Goal: Task Accomplishment & Management: Manage account settings

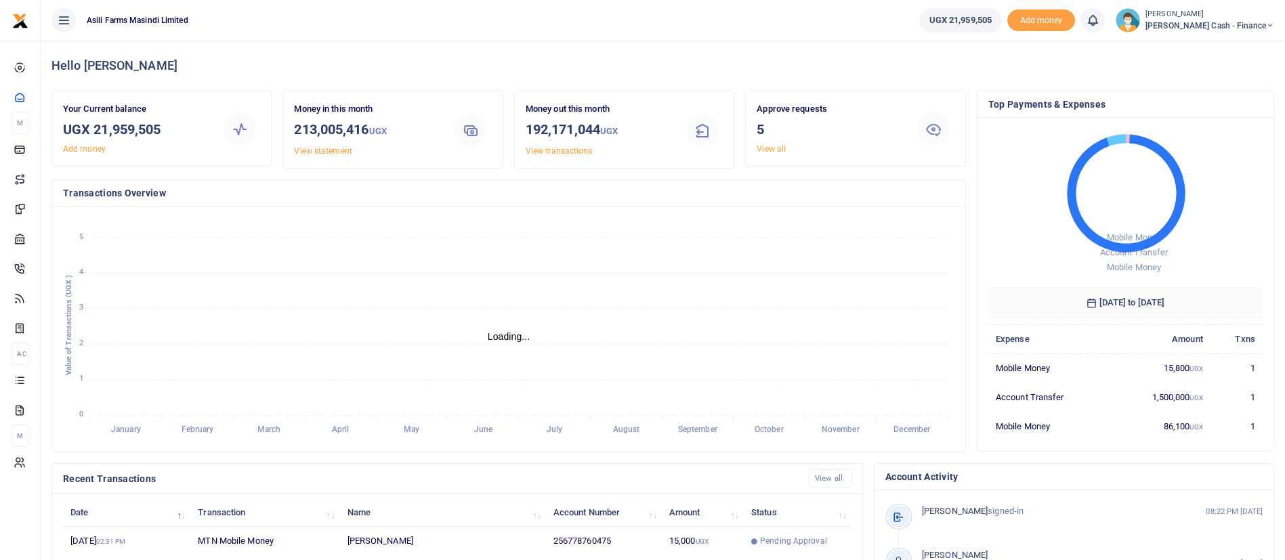
scroll to position [249, 0]
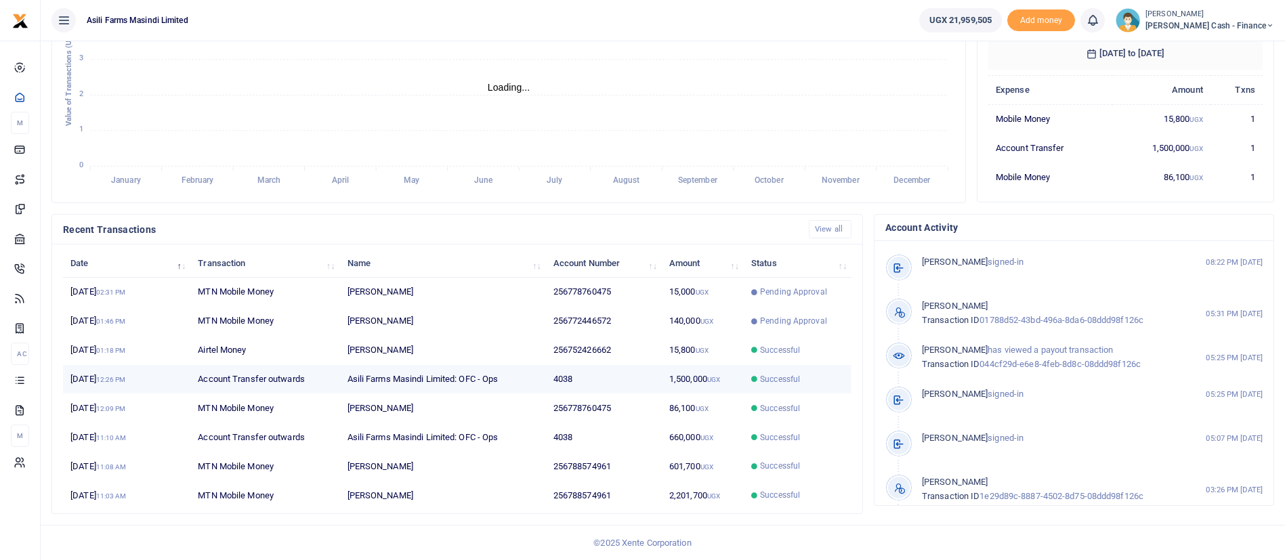
click at [684, 370] on td "1,500,000 UGX" at bounding box center [703, 379] width 82 height 29
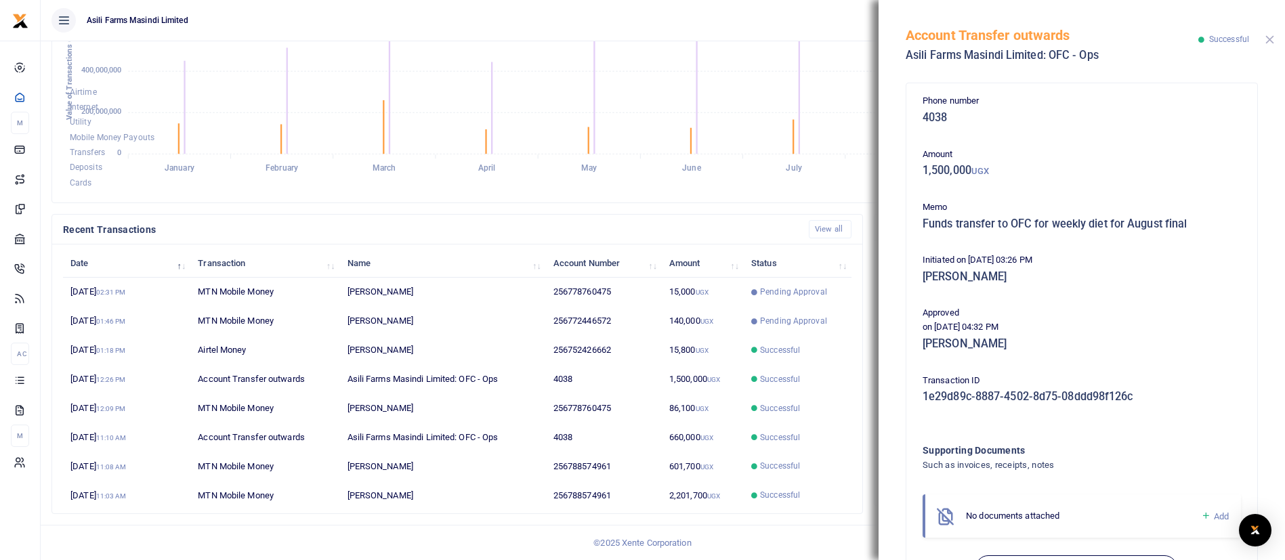
click at [1272, 39] on button "Close" at bounding box center [1269, 39] width 9 height 9
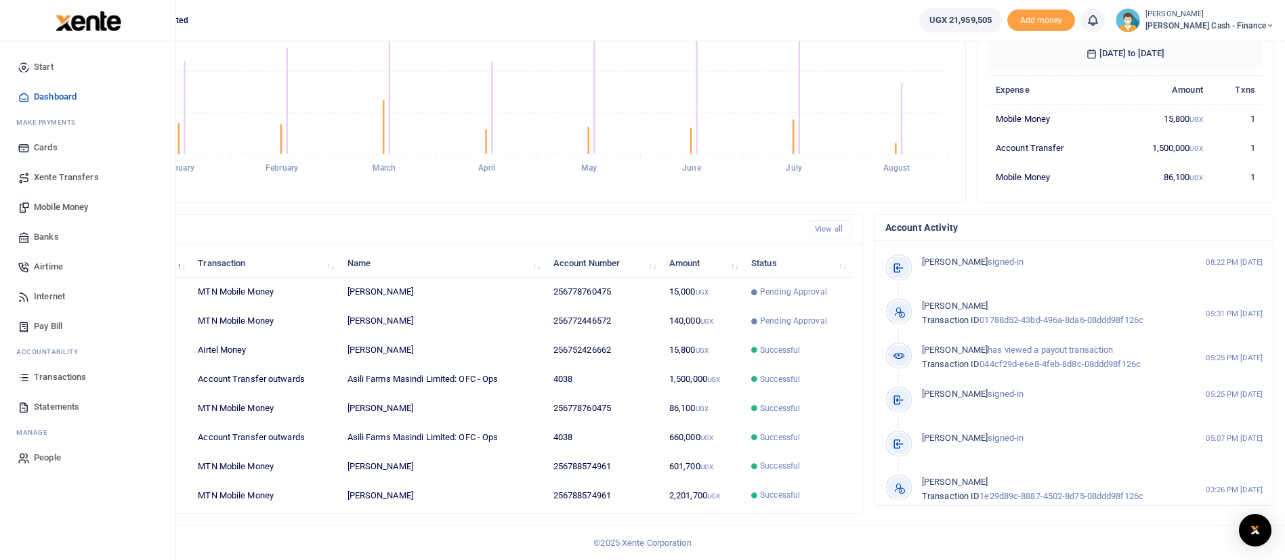
click at [71, 377] on span "Transactions" at bounding box center [60, 377] width 52 height 14
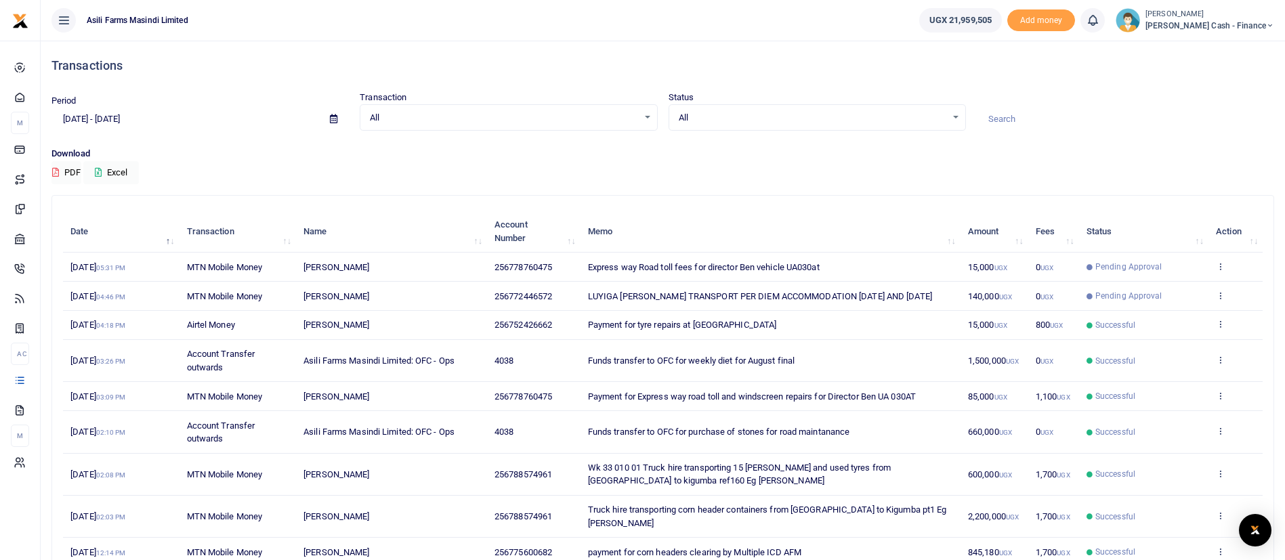
click at [1201, 15] on small "[PERSON_NAME]" at bounding box center [1209, 15] width 129 height 12
click at [1225, 49] on link "Switch accounts" at bounding box center [1176, 49] width 107 height 19
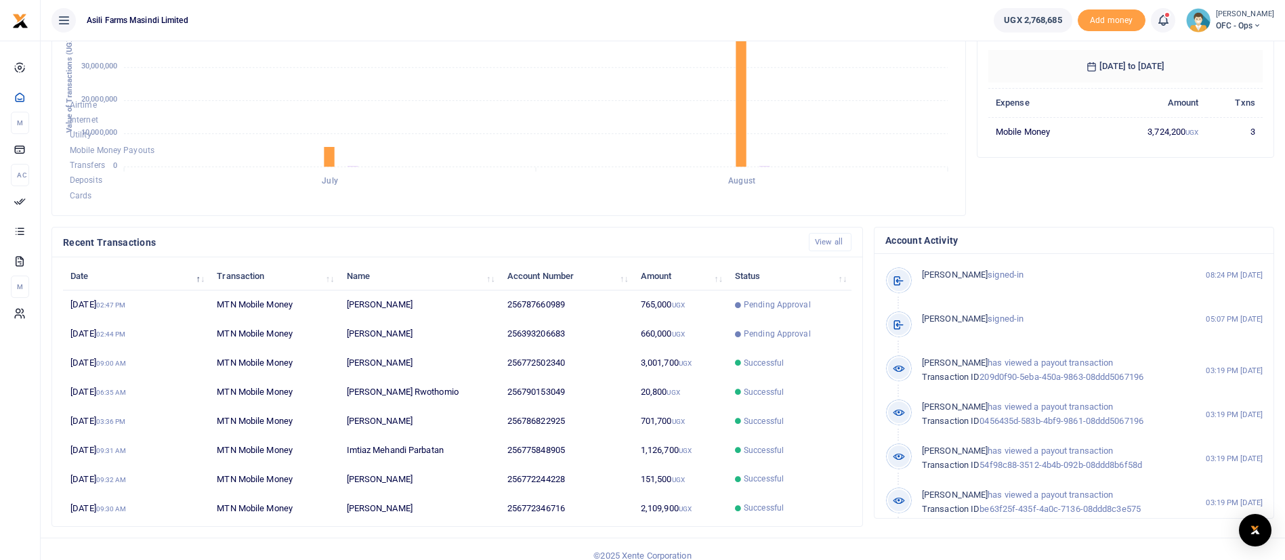
scroll to position [249, 0]
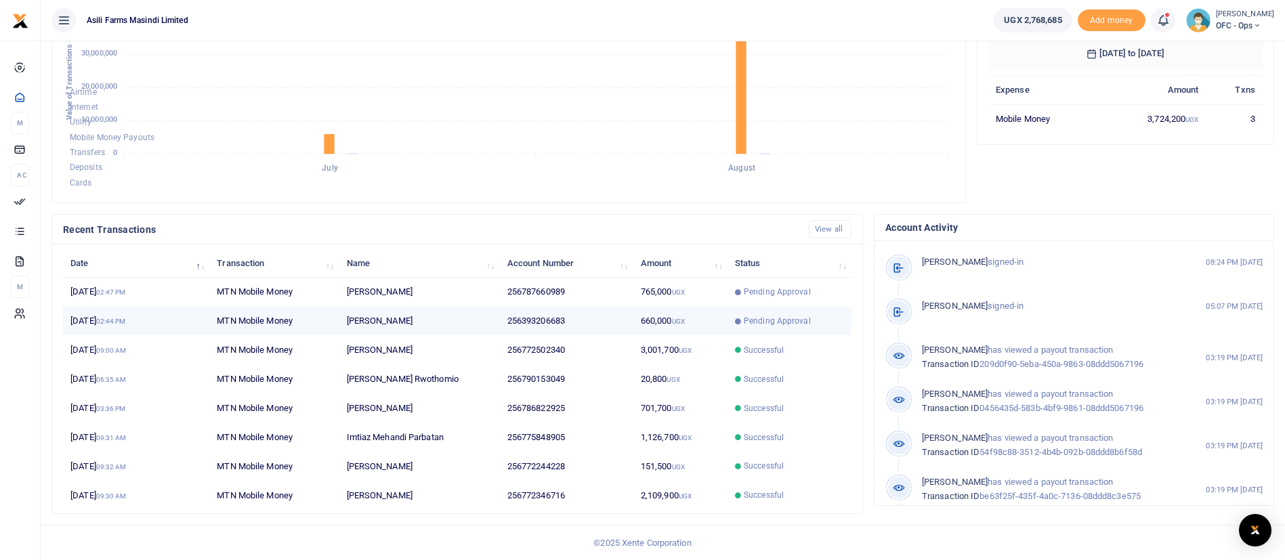
click at [637, 322] on td "660,000 UGX" at bounding box center [680, 321] width 94 height 29
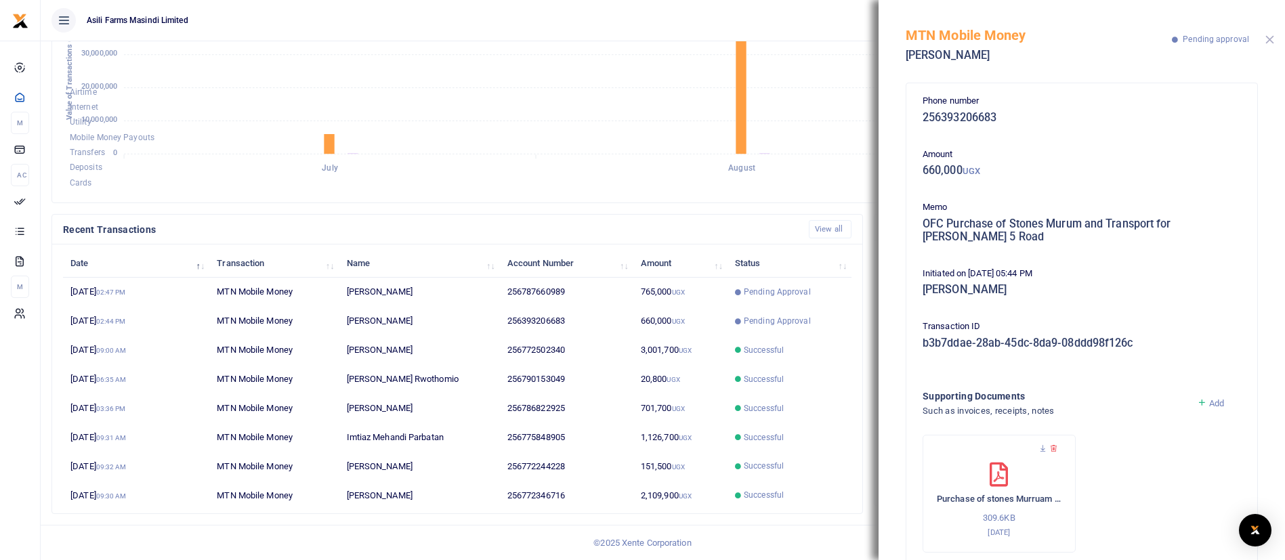
click at [1270, 35] on button "Close" at bounding box center [1269, 39] width 9 height 9
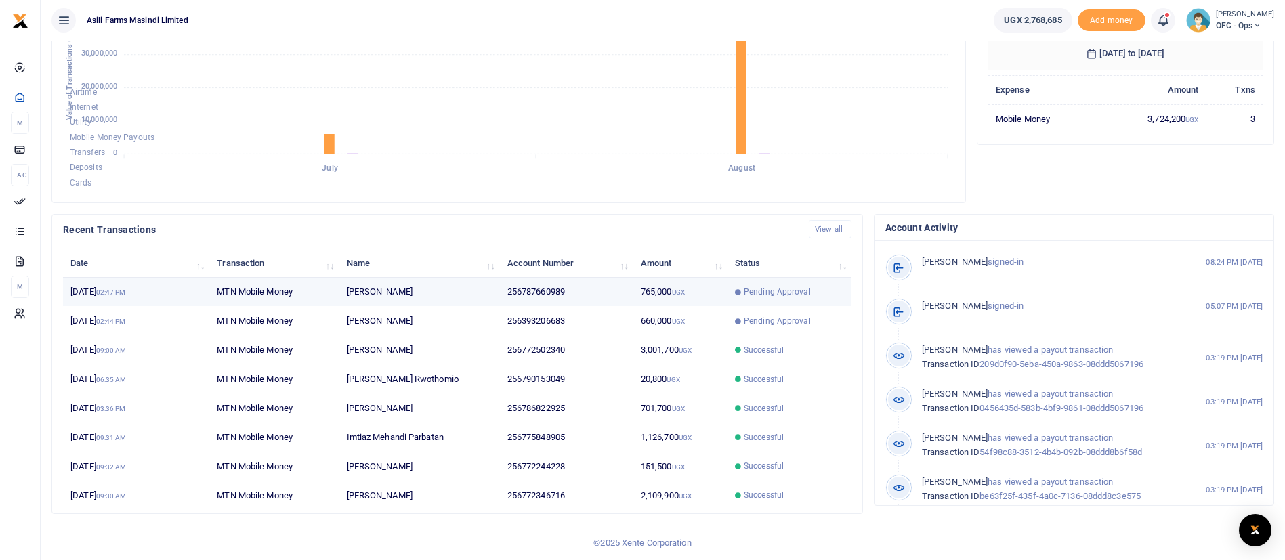
click at [733, 292] on td "Pending Approval" at bounding box center [789, 292] width 124 height 29
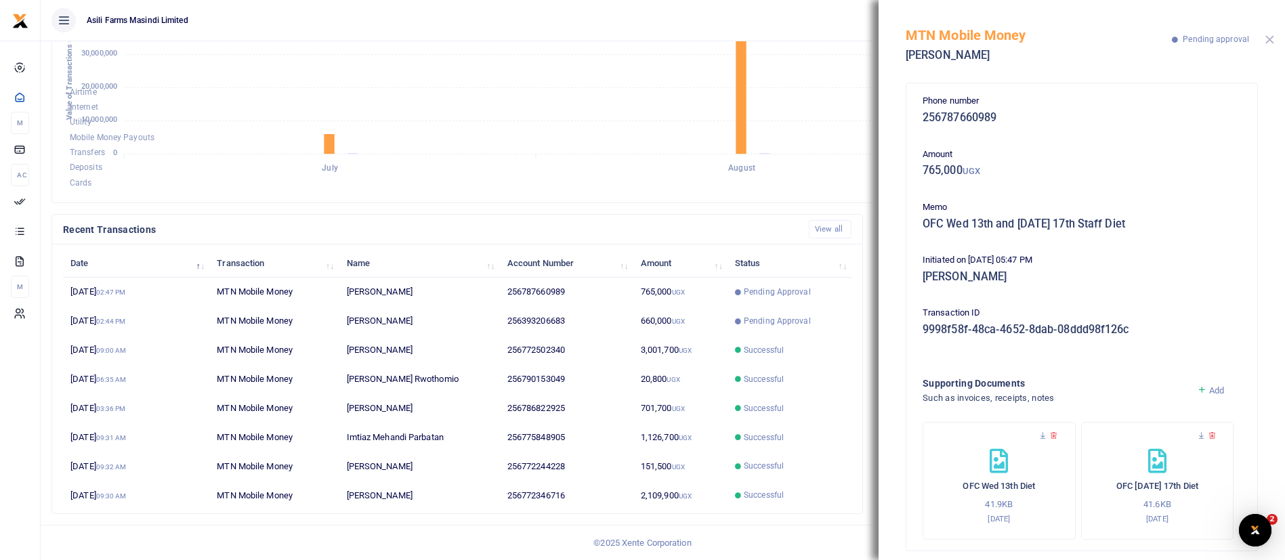
scroll to position [0, 0]
click at [1272, 37] on button "Close" at bounding box center [1269, 39] width 9 height 9
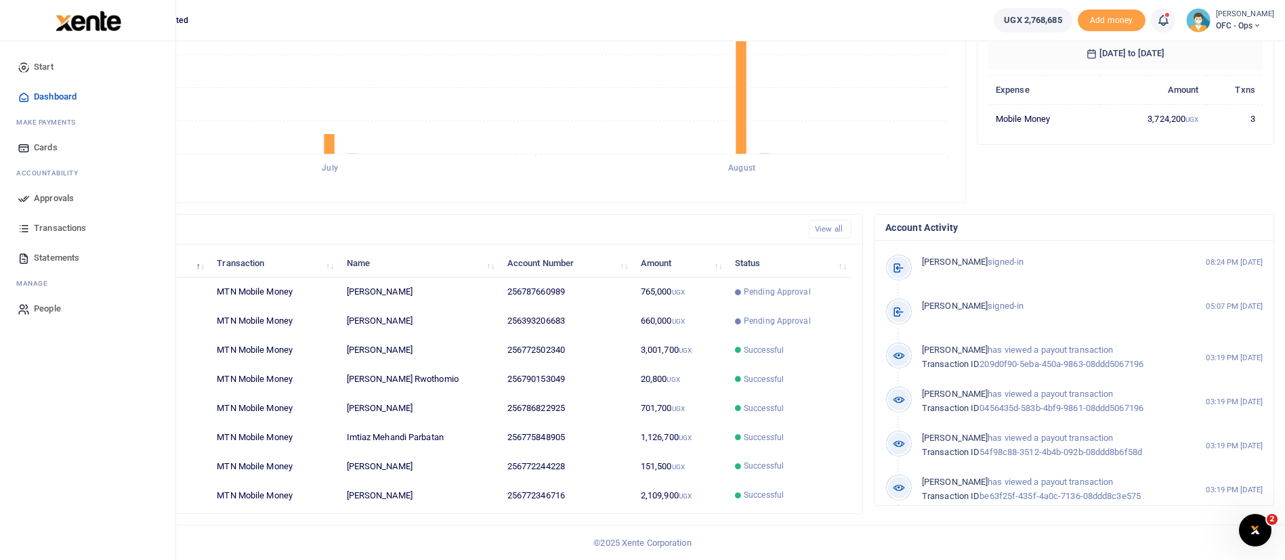
click at [66, 198] on span "Approvals" at bounding box center [54, 199] width 40 height 14
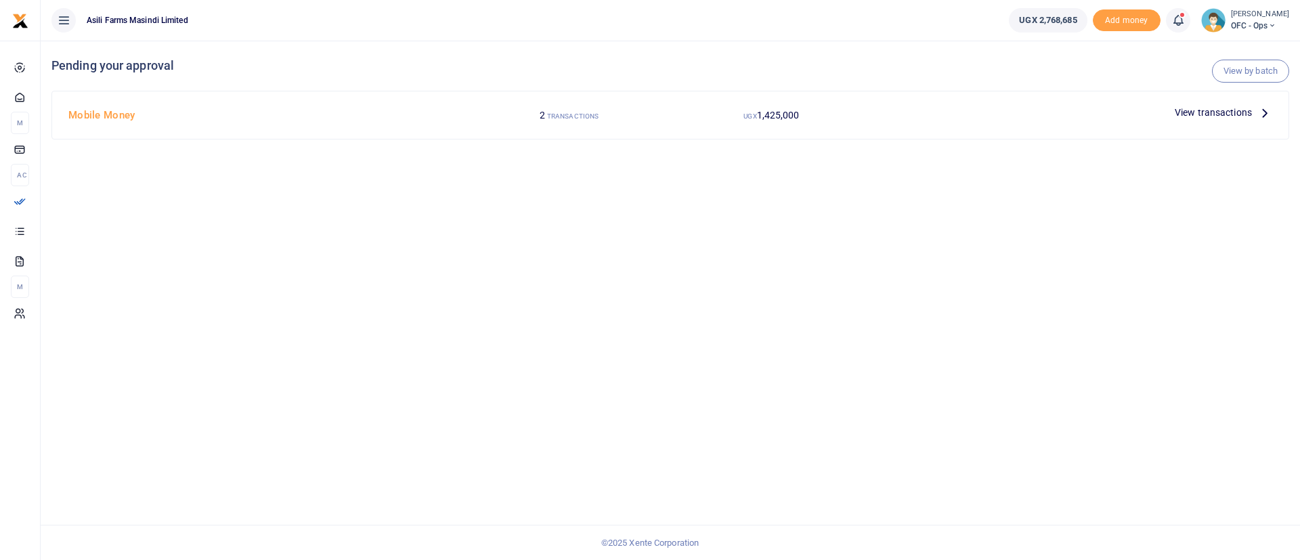
click at [1214, 110] on span "View transactions" at bounding box center [1213, 112] width 77 height 15
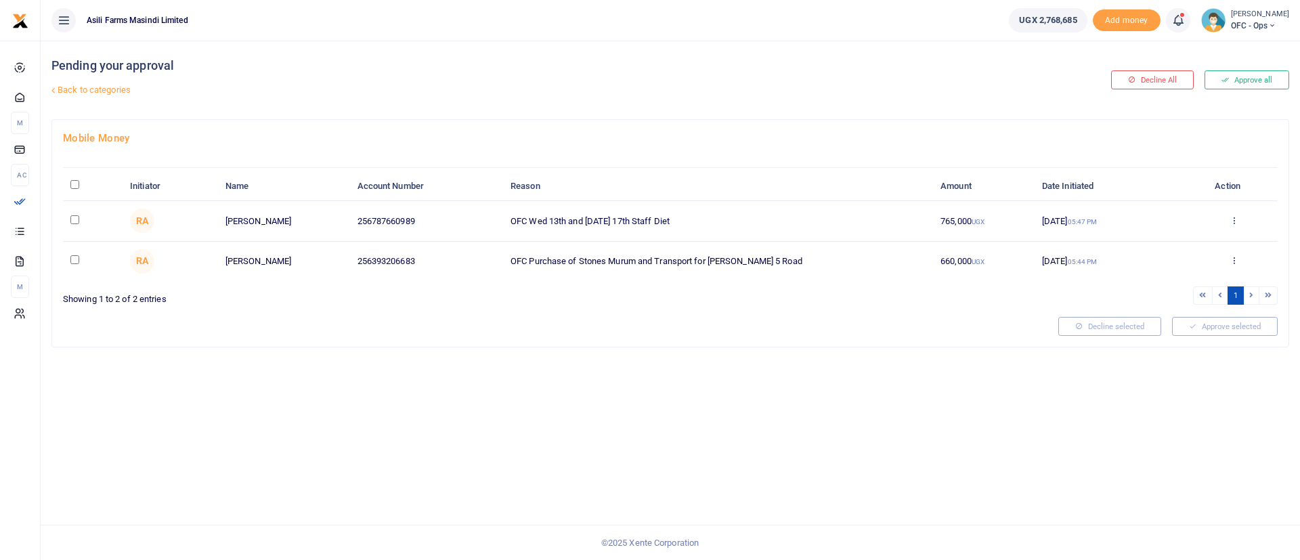
click at [74, 184] on input "\a \a : activate to sort column descending" at bounding box center [74, 184] width 9 height 9
checkbox input "true"
drag, startPoint x: 1192, startPoint y: 337, endPoint x: 1192, endPoint y: 329, distance: 7.4
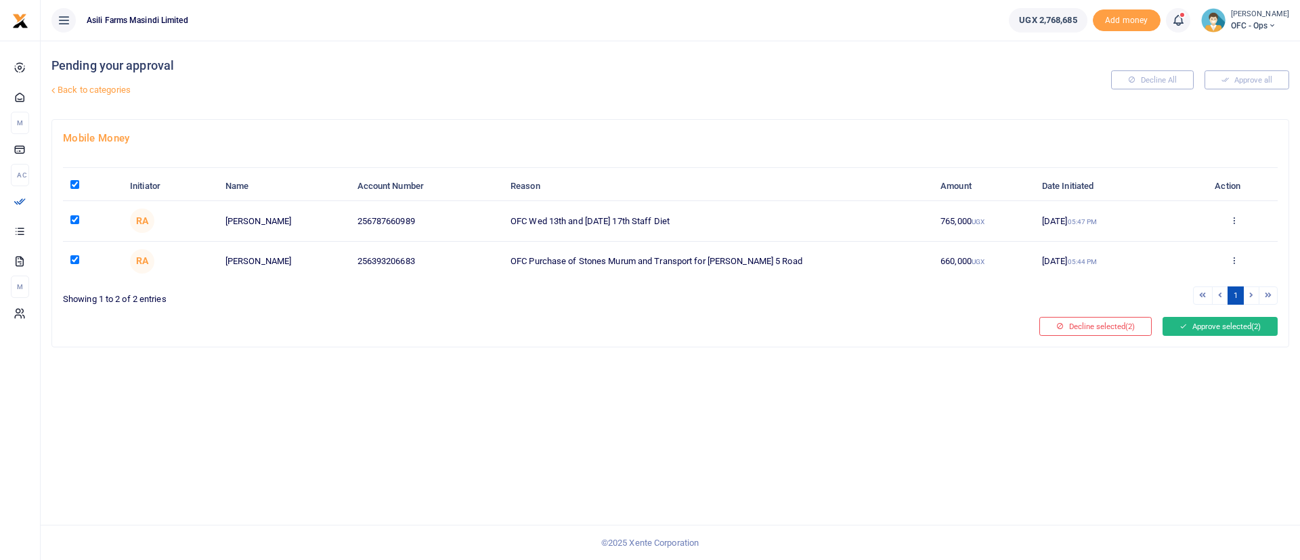
click at [1192, 329] on div "Mobile Money Initiator Name Account Number Reason Amount Date Initiated Action …" at bounding box center [670, 233] width 1237 height 227
click at [1192, 329] on button "Approve selected (2)" at bounding box center [1220, 326] width 115 height 19
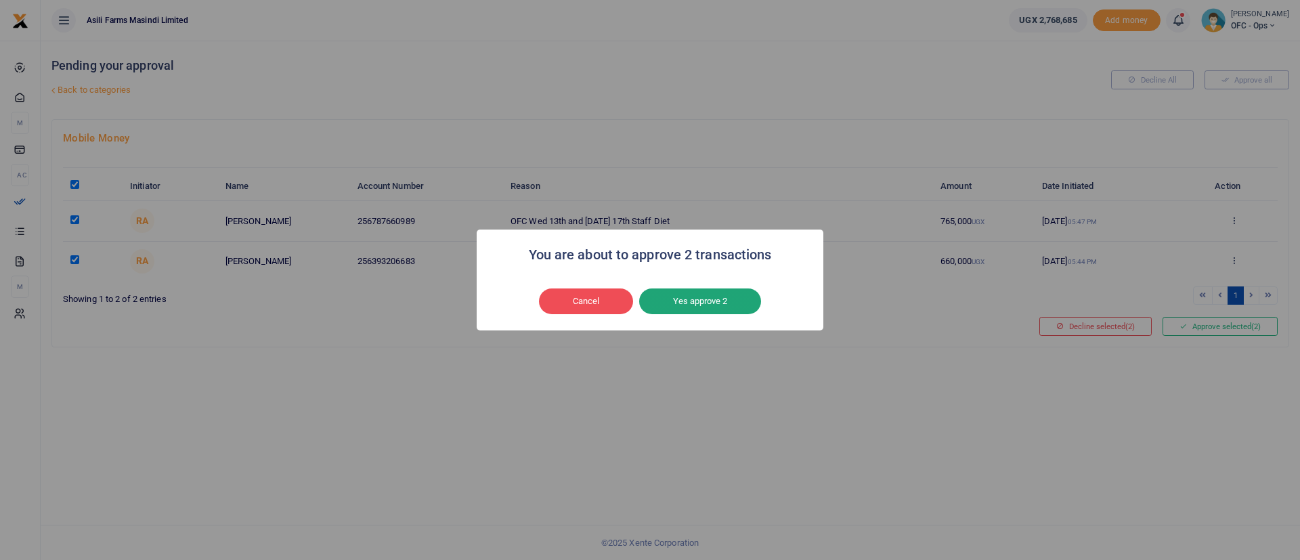
click at [713, 306] on button "Yes approve 2" at bounding box center [700, 301] width 122 height 26
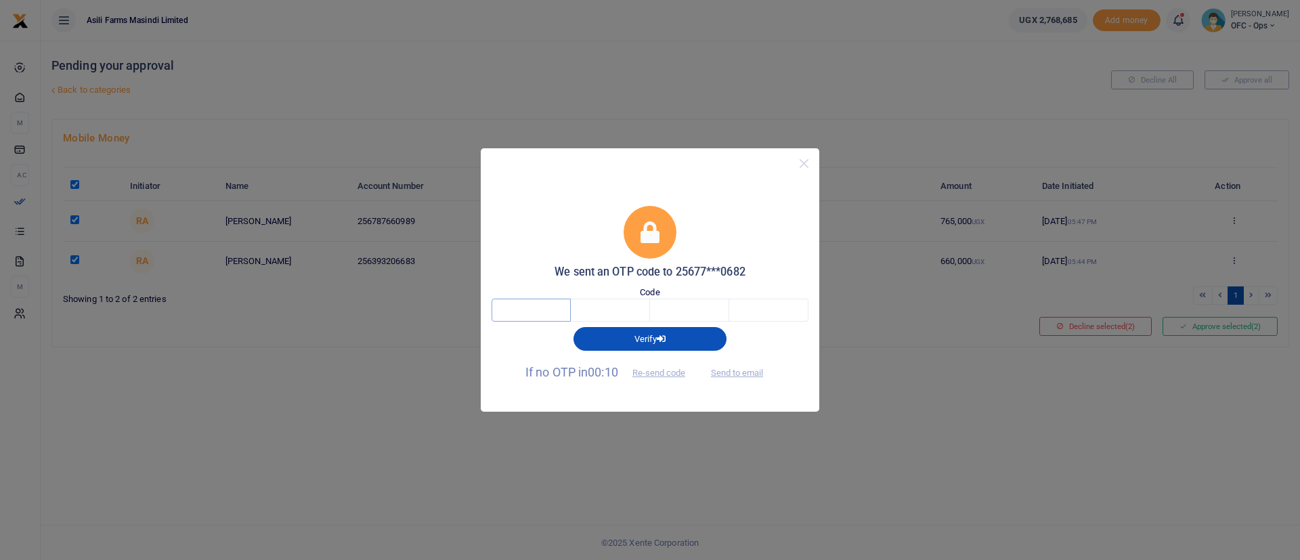
click at [547, 303] on input "text" at bounding box center [531, 310] width 79 height 23
type input "4"
type input "5"
type input "4"
